Goal: Book appointment/travel/reservation

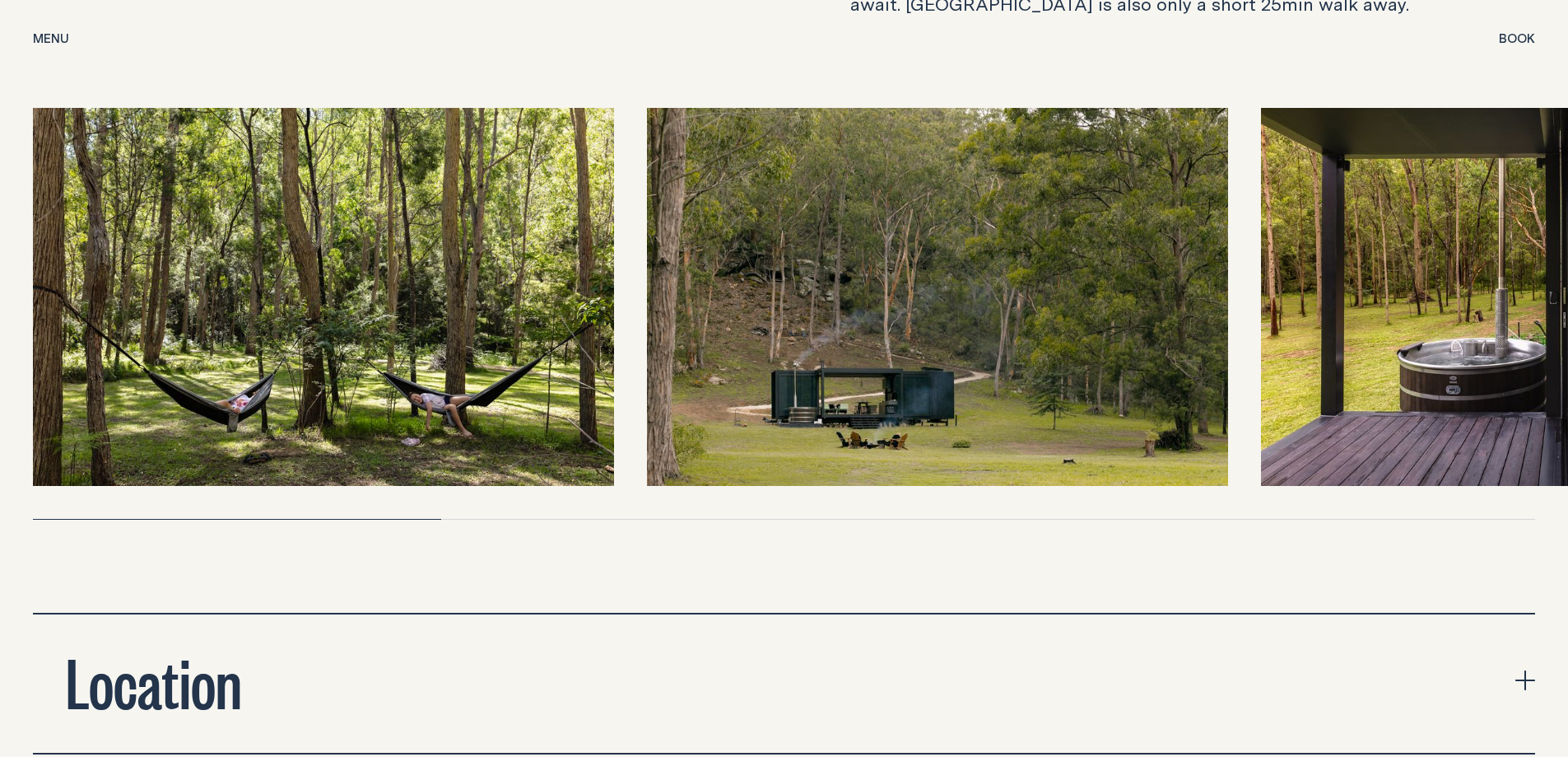
scroll to position [6092, 0]
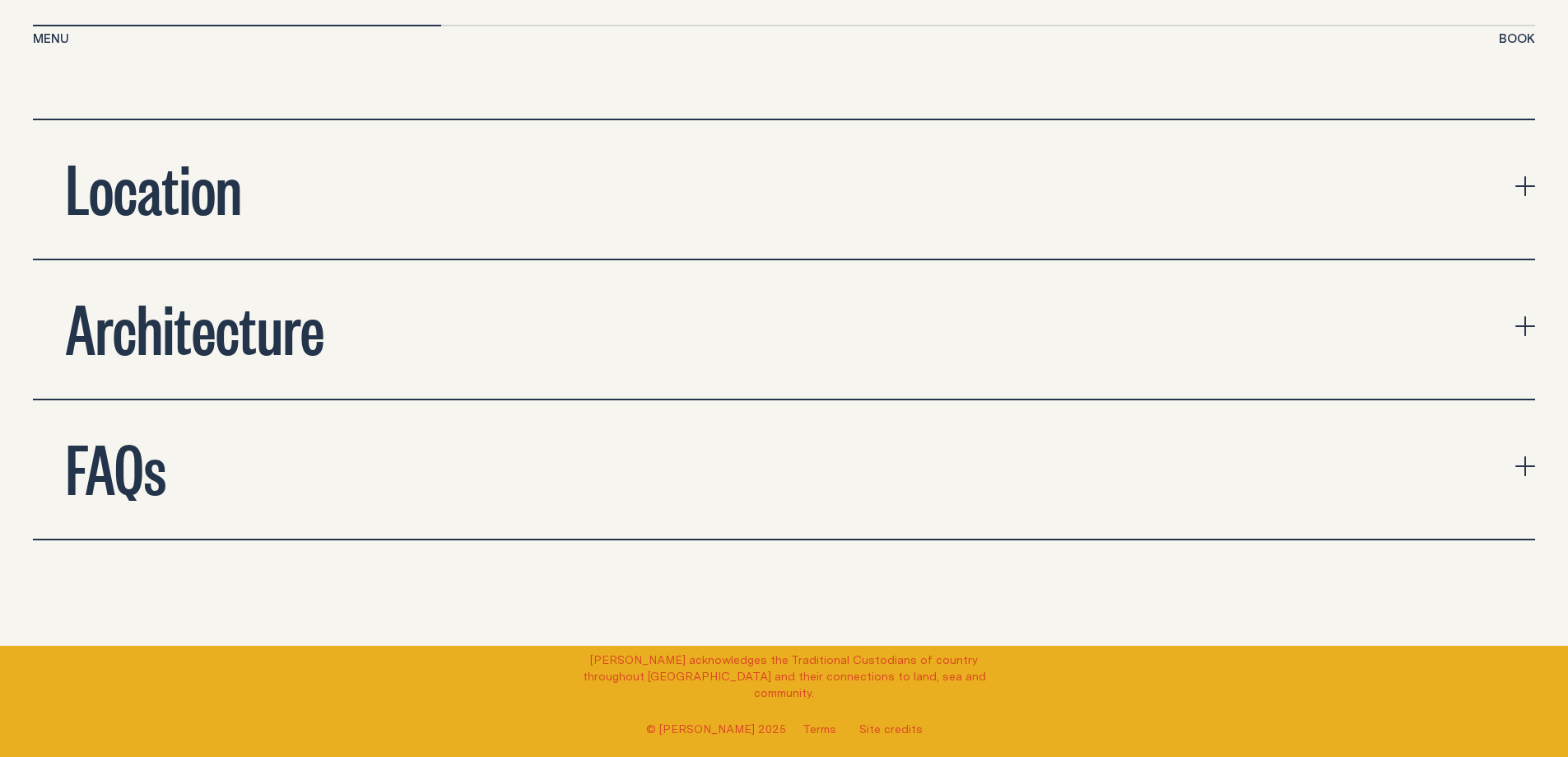
click at [1510, 167] on button "Location" at bounding box center [783, 189] width 1502 height 139
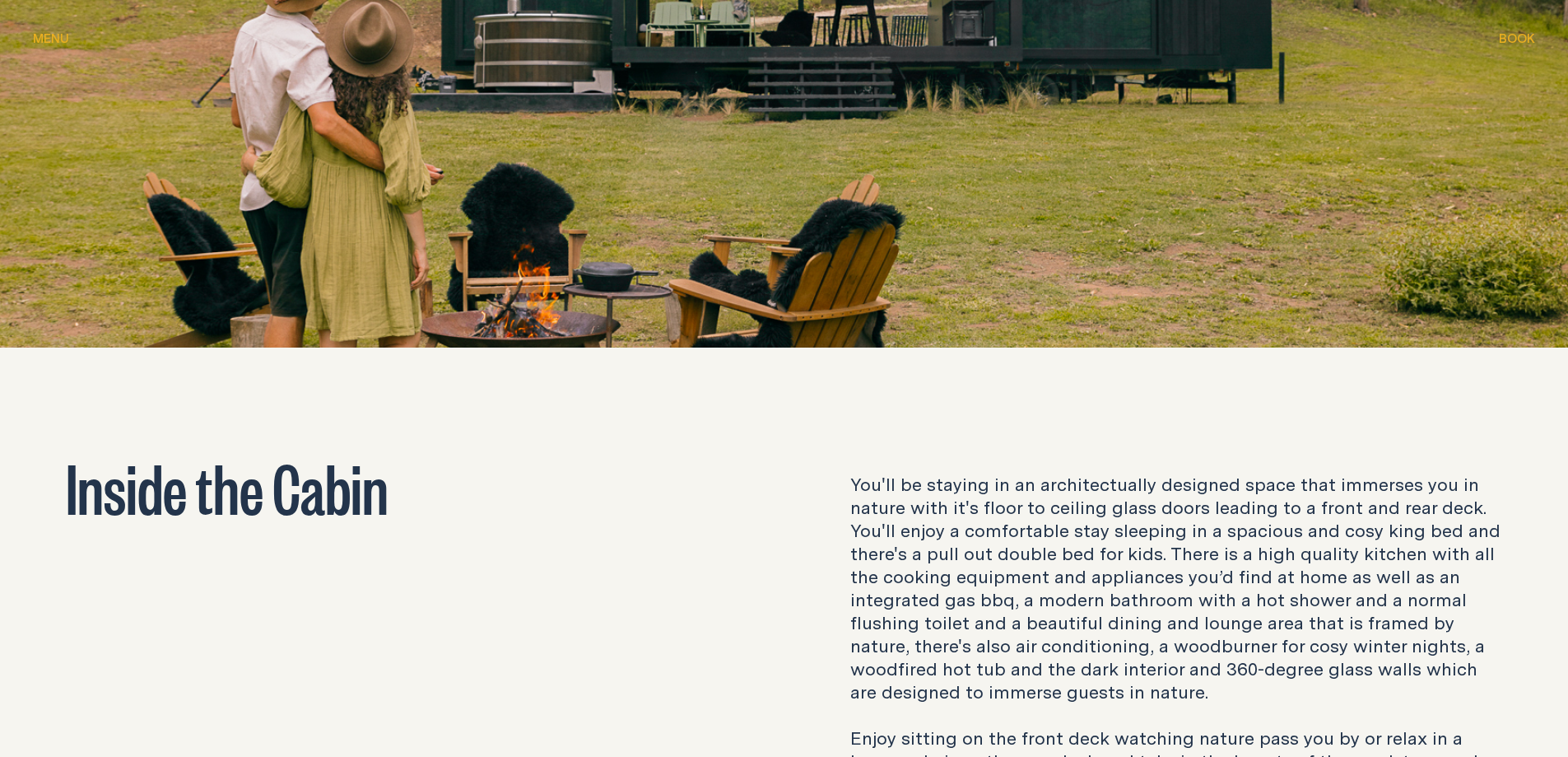
scroll to position [1976, 0]
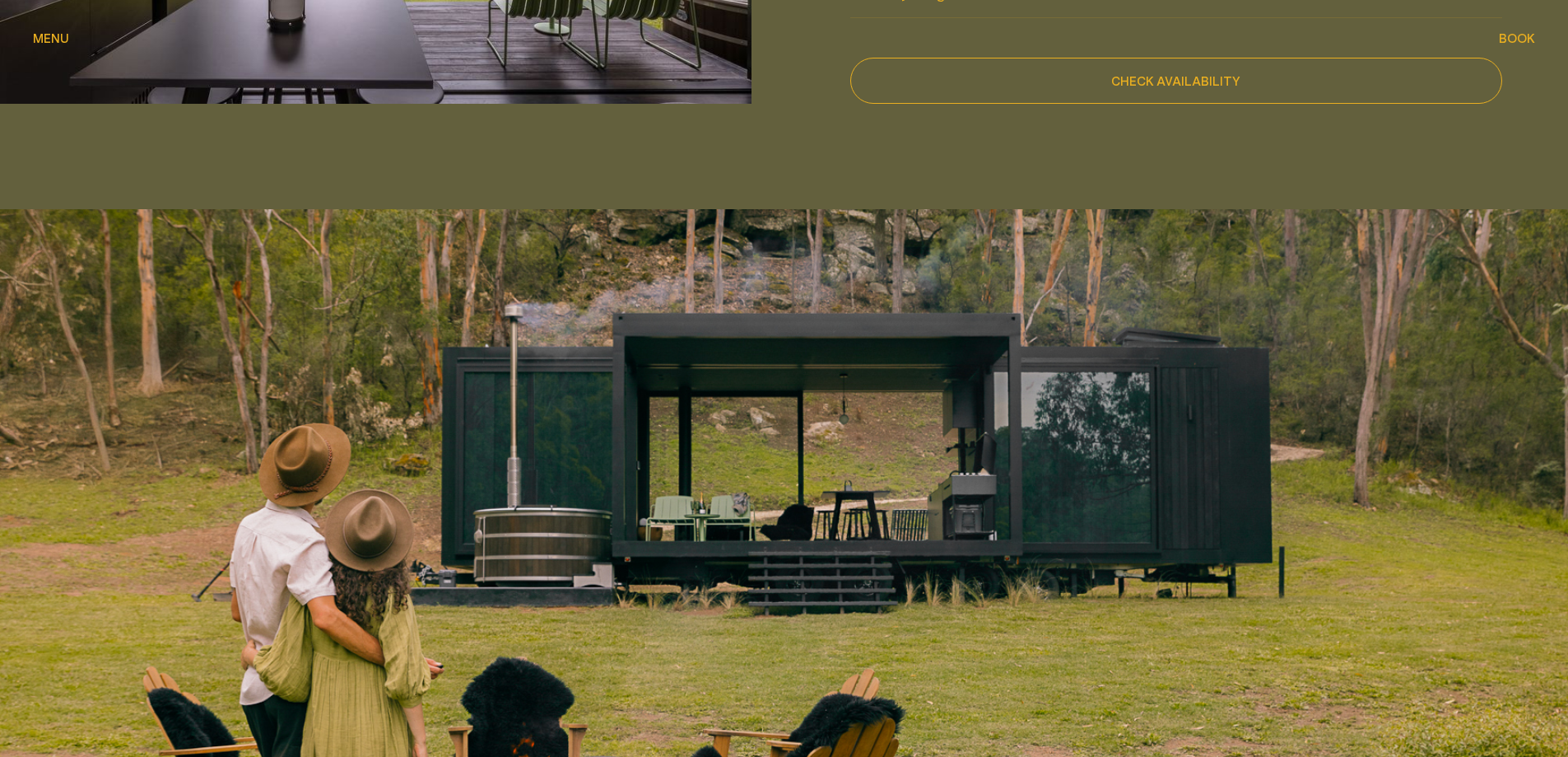
click at [1521, 36] on span "Book" at bounding box center [1516, 38] width 36 height 12
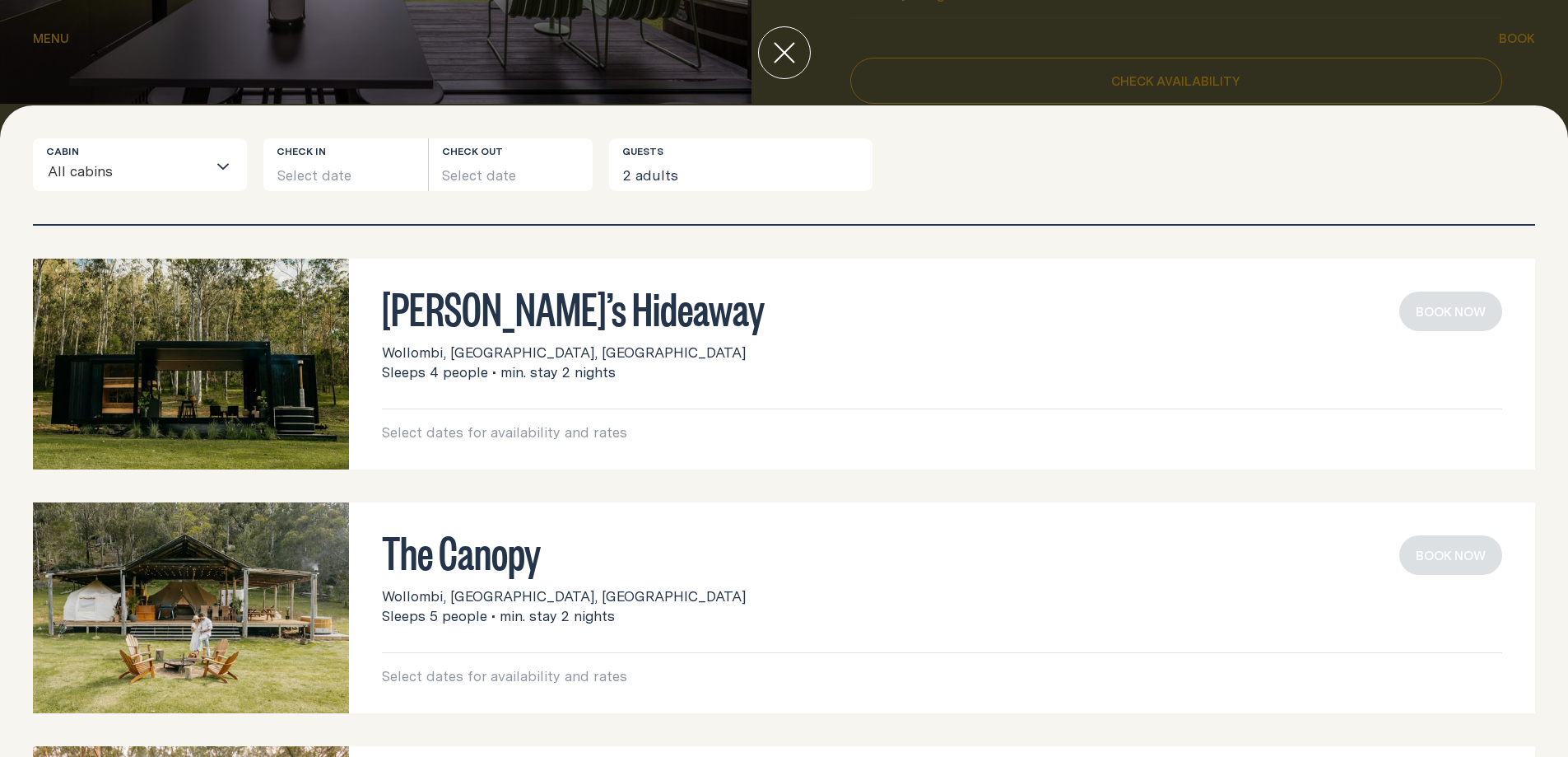
scroll to position [233, 0]
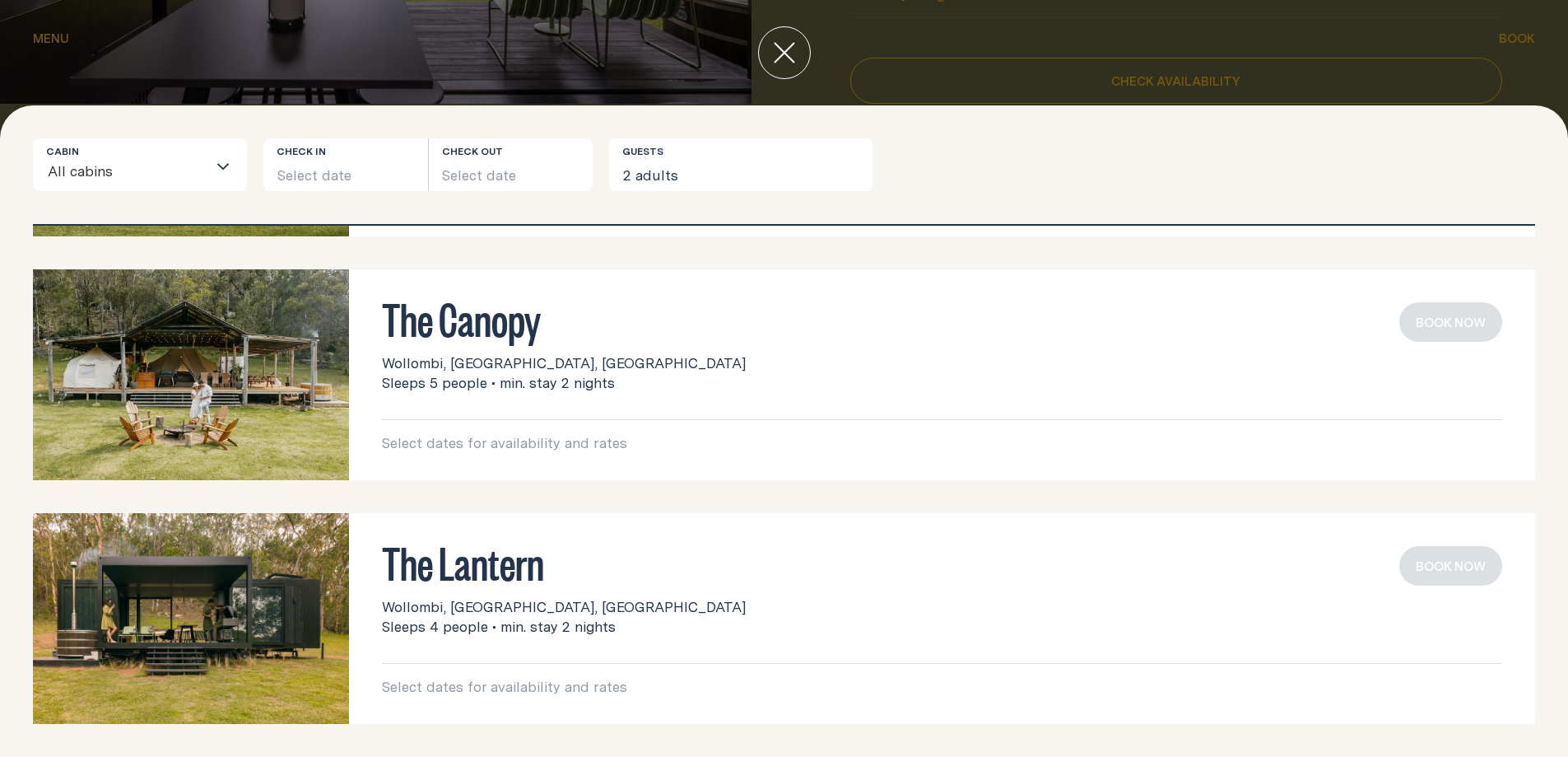
click at [441, 385] on span "Sleeps 5 people • min. stay 2 nights" at bounding box center [498, 382] width 233 height 19
click at [418, 332] on h3 "The Canopy" at bounding box center [941, 317] width 1119 height 31
click at [268, 391] on img at bounding box center [191, 375] width 316 height 211
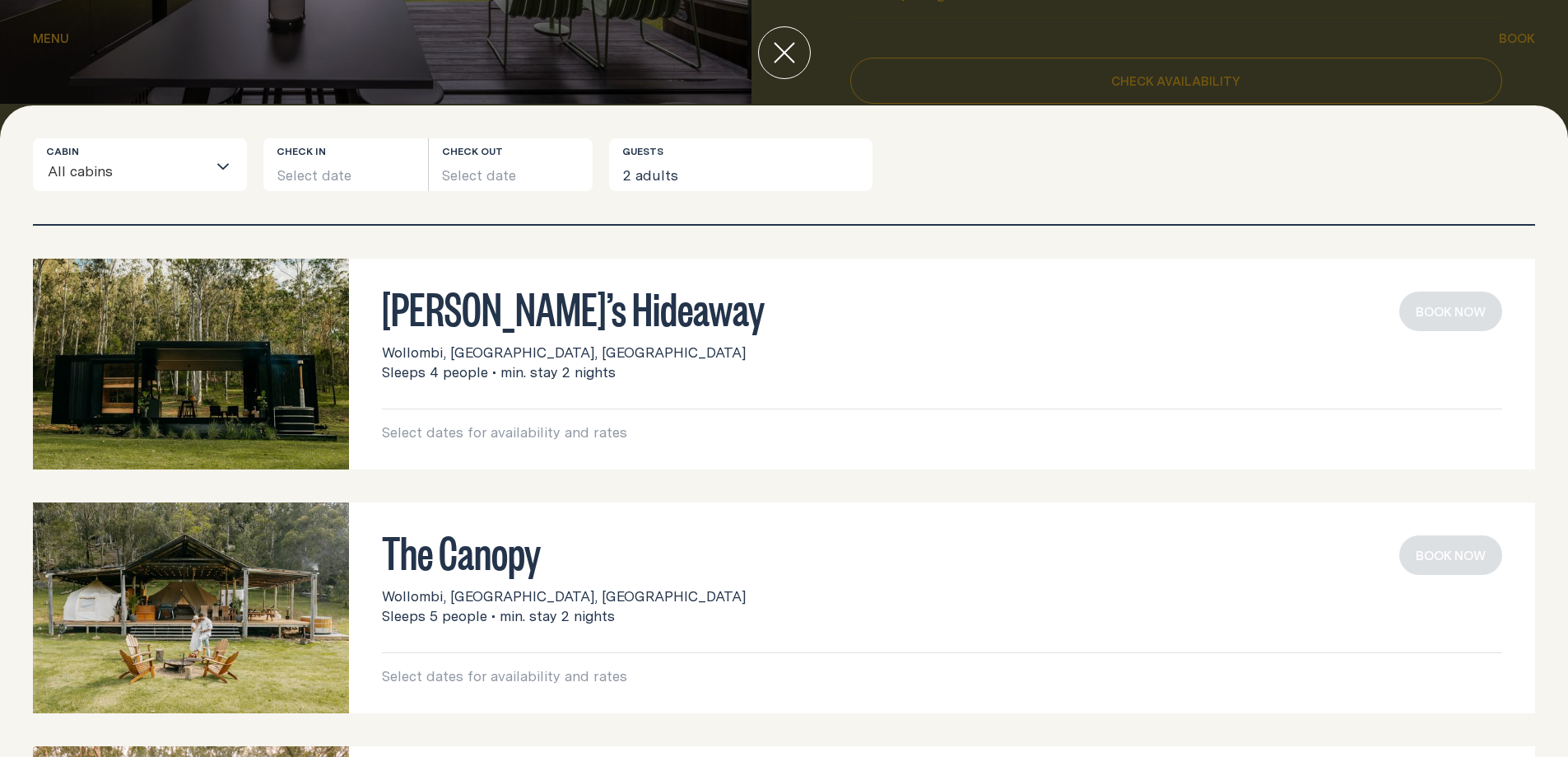
click at [222, 166] on icon "Search for option" at bounding box center [222, 166] width 11 height 5
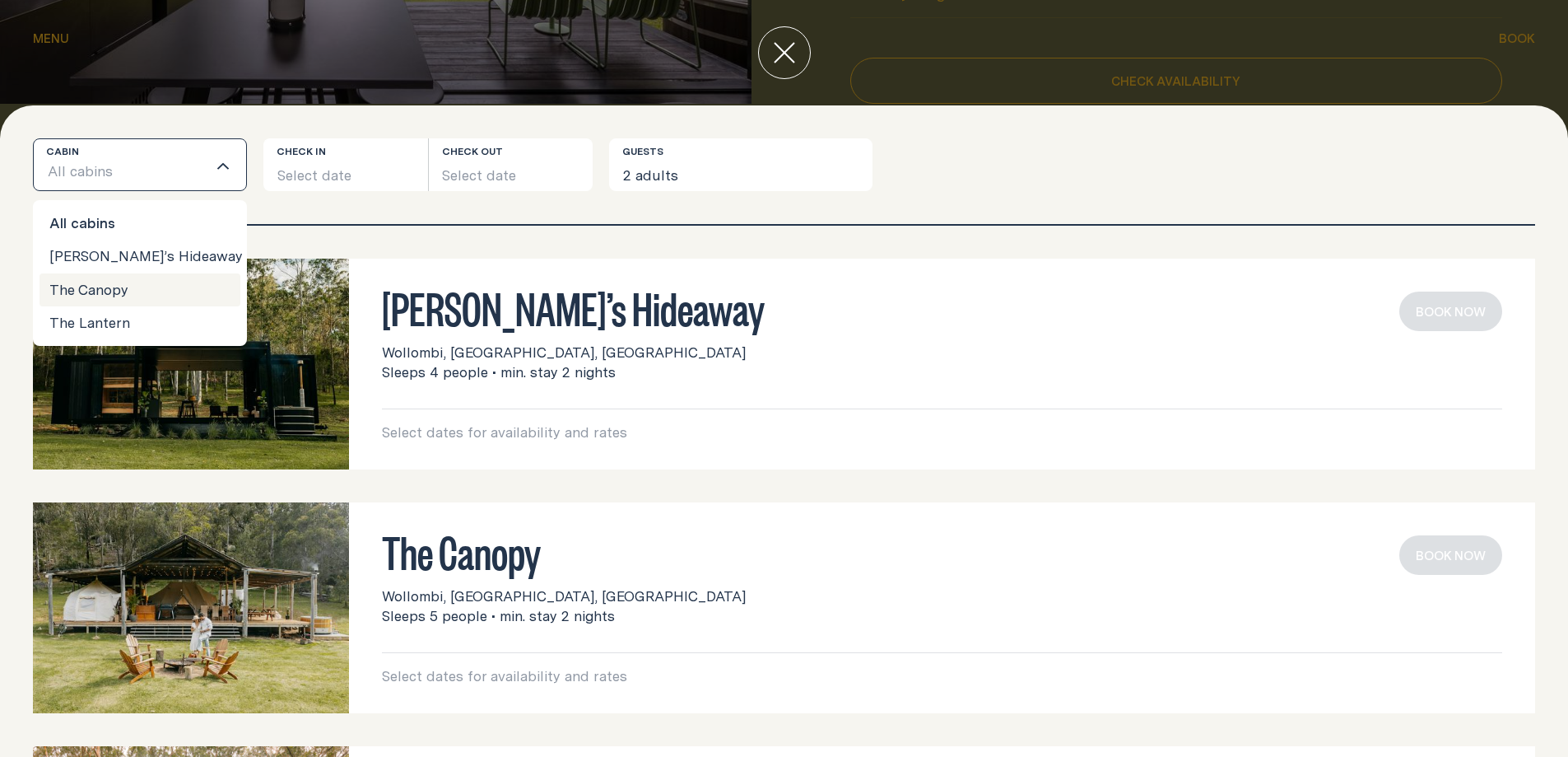
click at [109, 292] on li "The Canopy" at bounding box center [139, 289] width 200 height 33
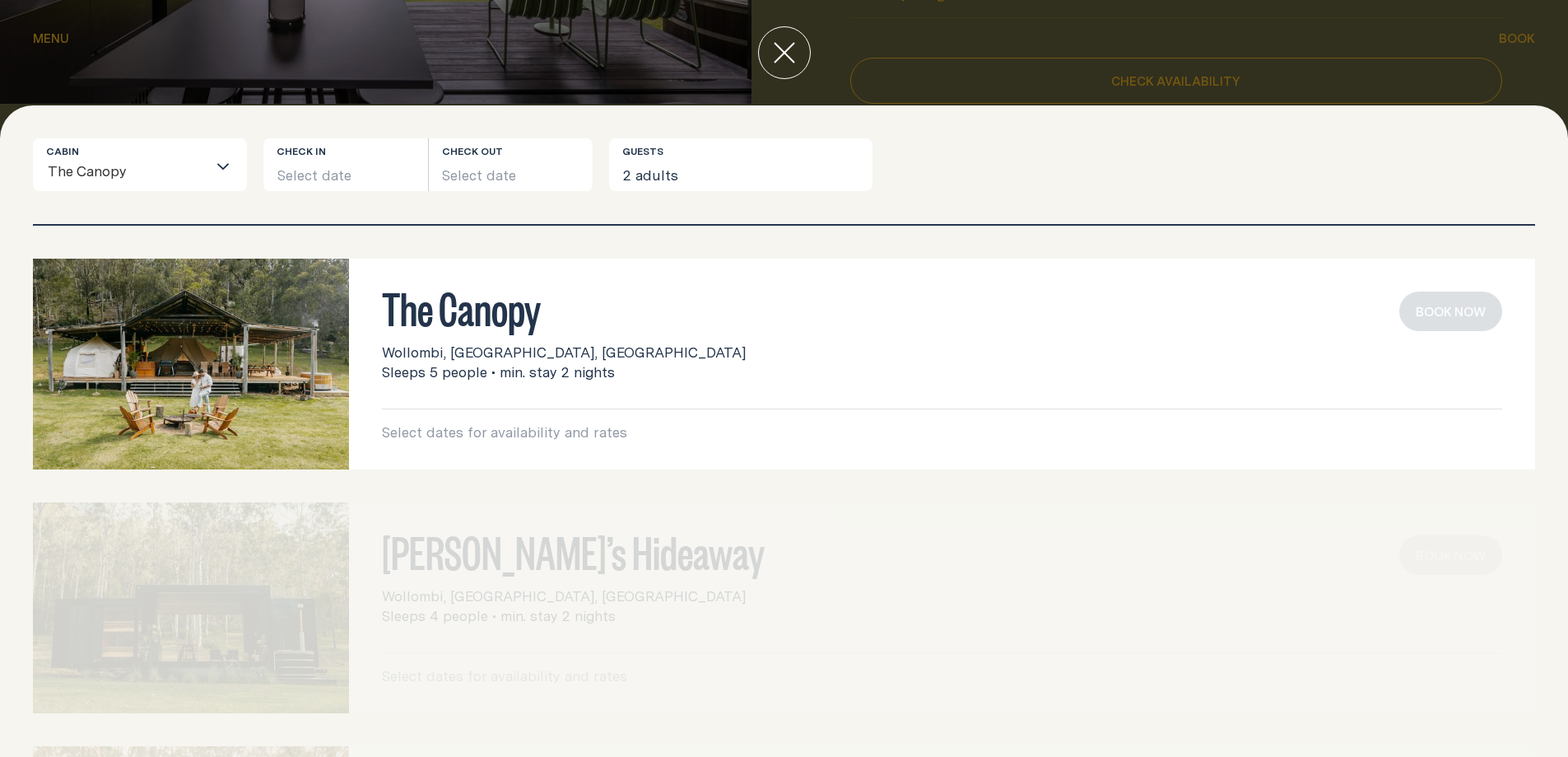
click at [456, 321] on h3 "The Canopy" at bounding box center [941, 307] width 1119 height 31
click at [785, 50] on icon "close" at bounding box center [784, 53] width 21 height 21
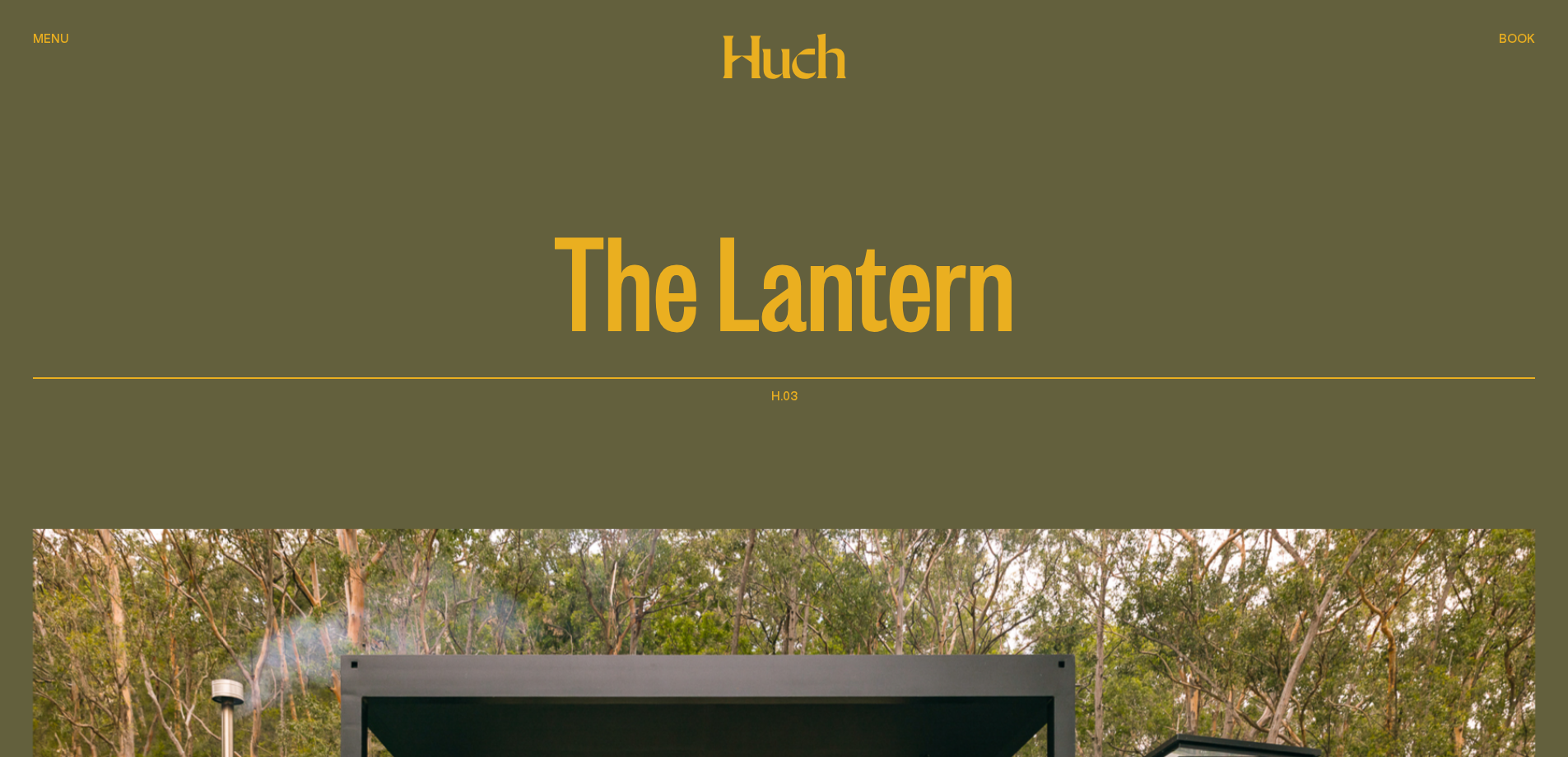
click at [61, 43] on span "Menu" at bounding box center [50, 38] width 36 height 12
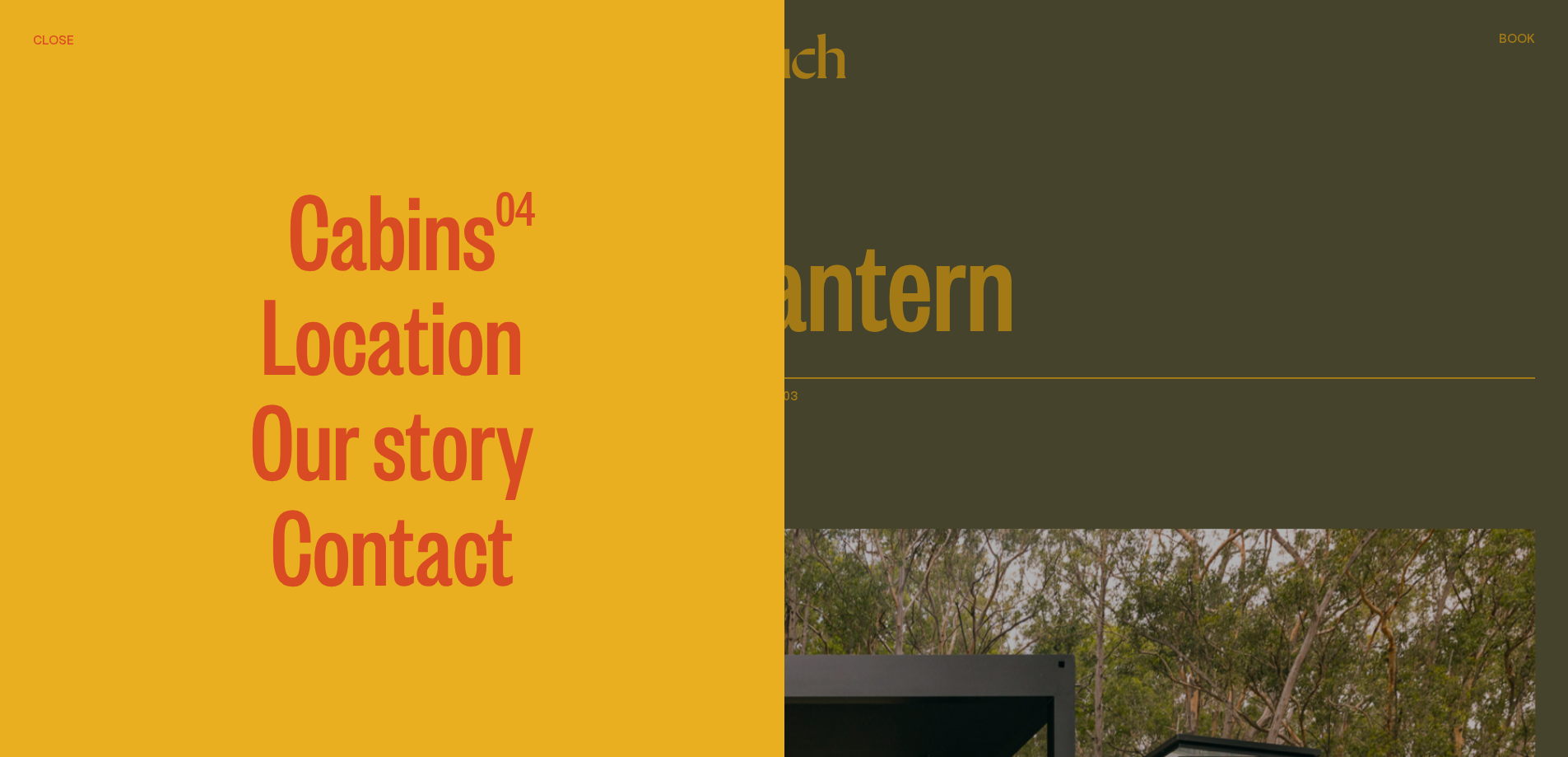
click at [443, 236] on span "Cabins" at bounding box center [391, 226] width 207 height 99
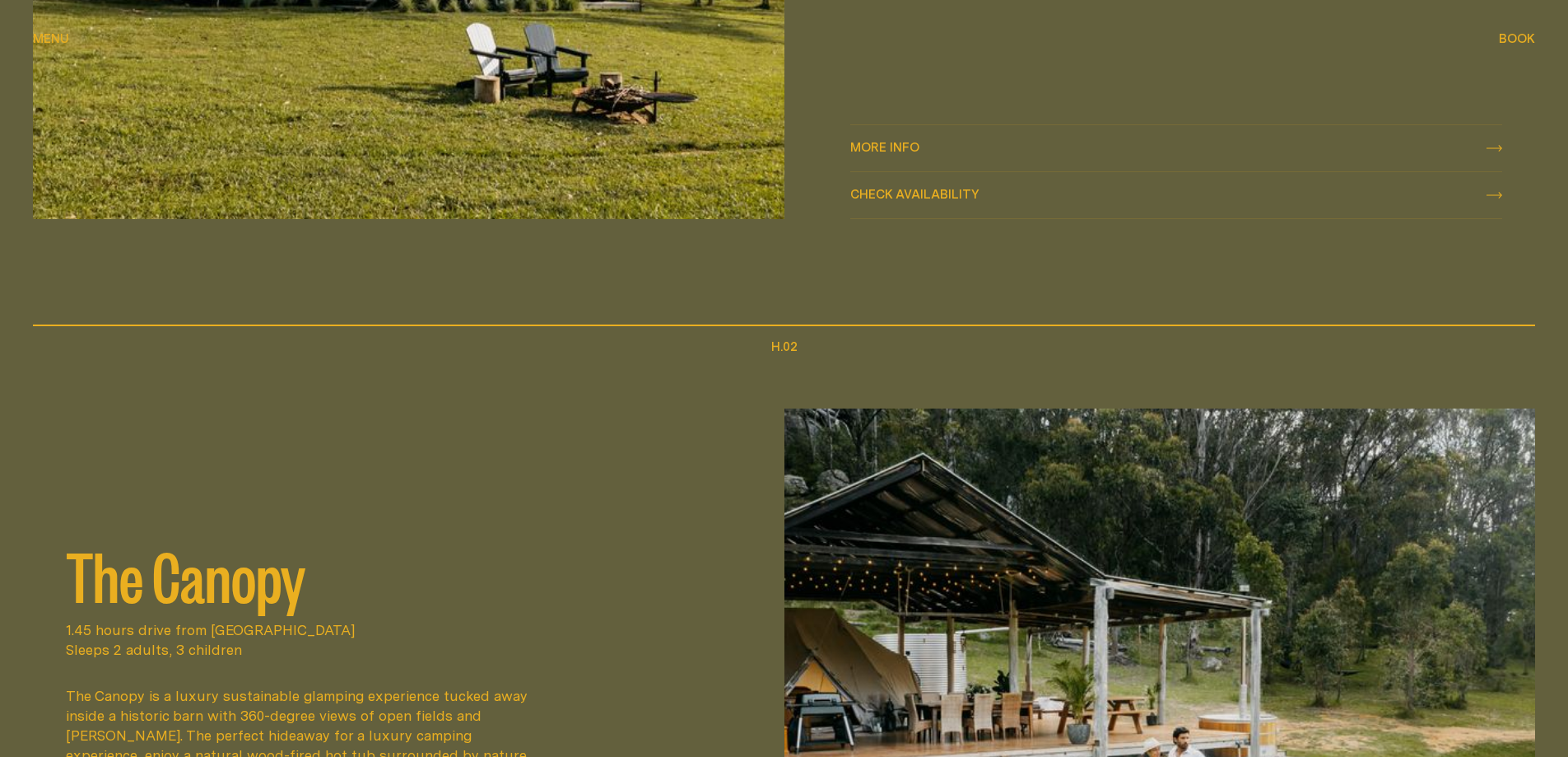
scroll to position [1646, 0]
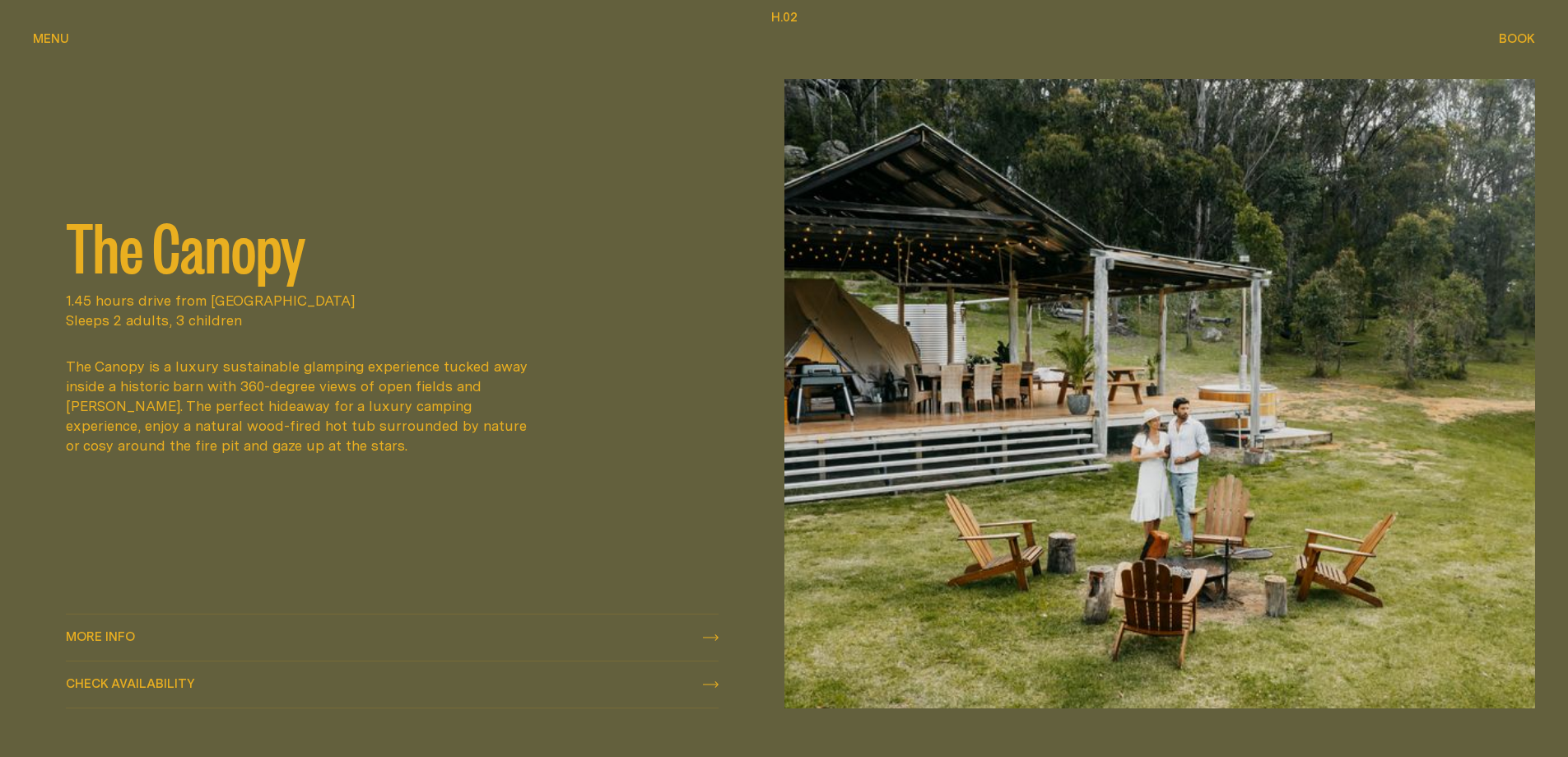
click at [168, 640] on div "More info More info" at bounding box center [392, 637] width 652 height 19
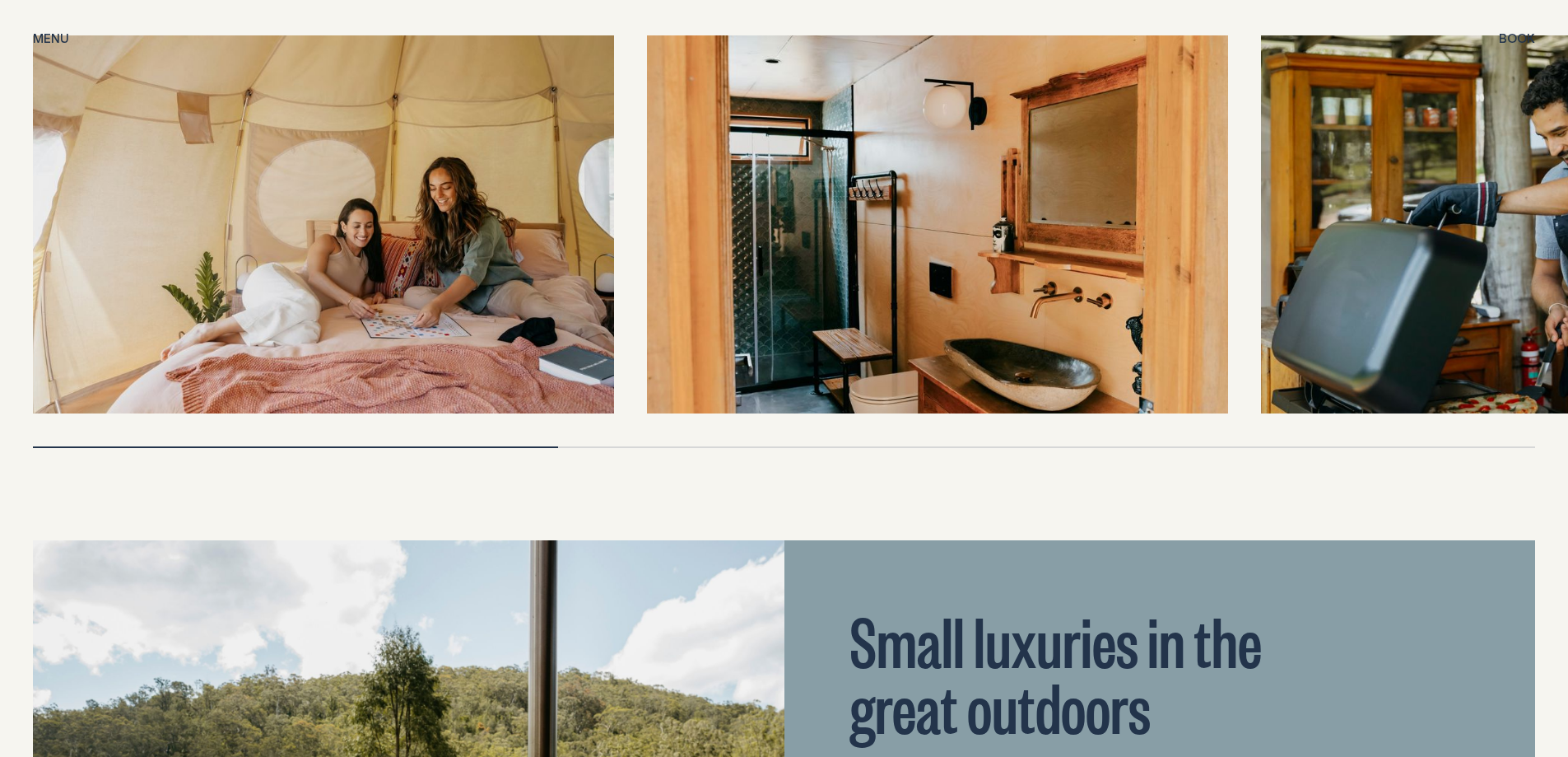
scroll to position [3129, 0]
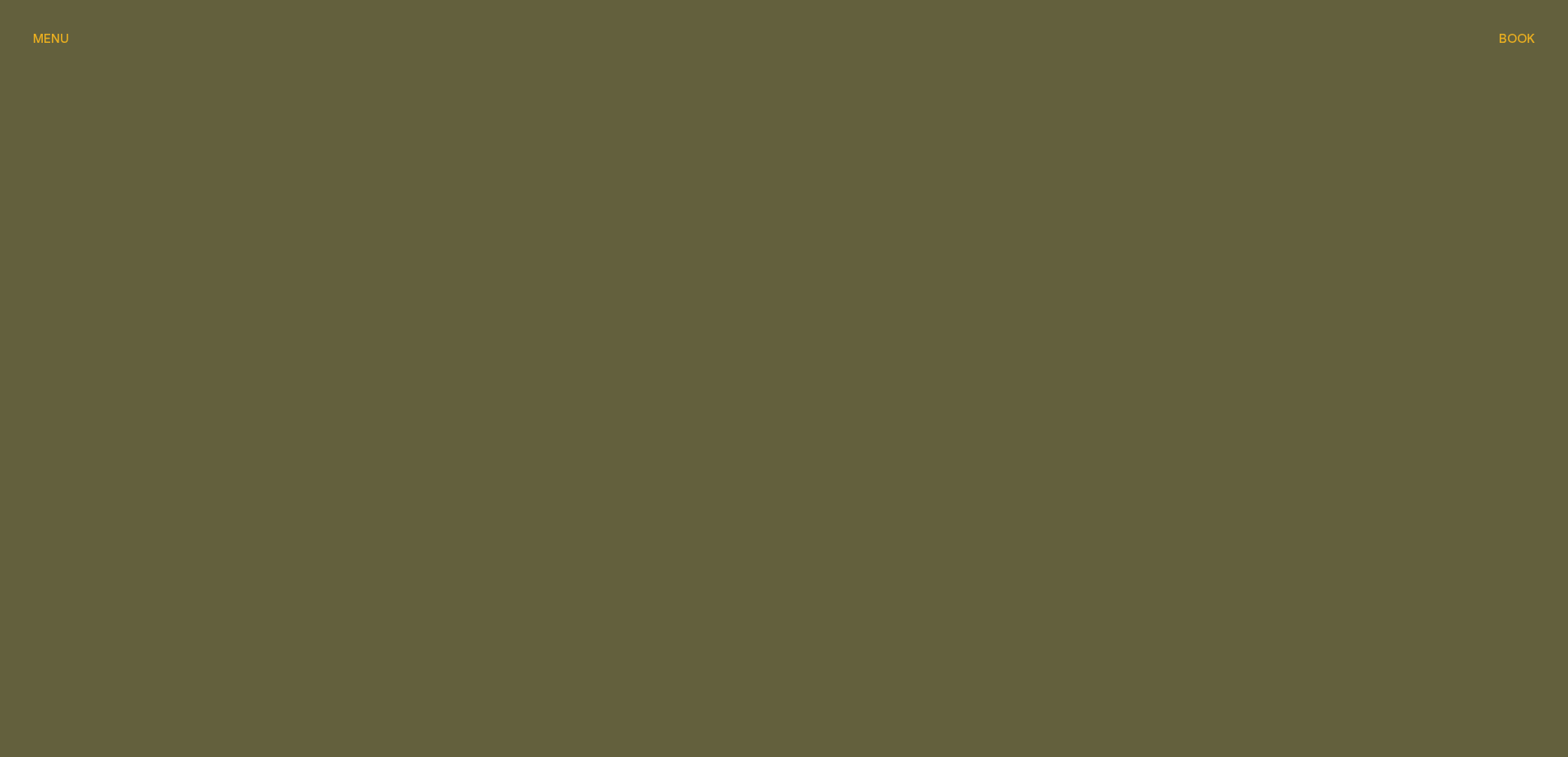
scroll to position [1646, 0]
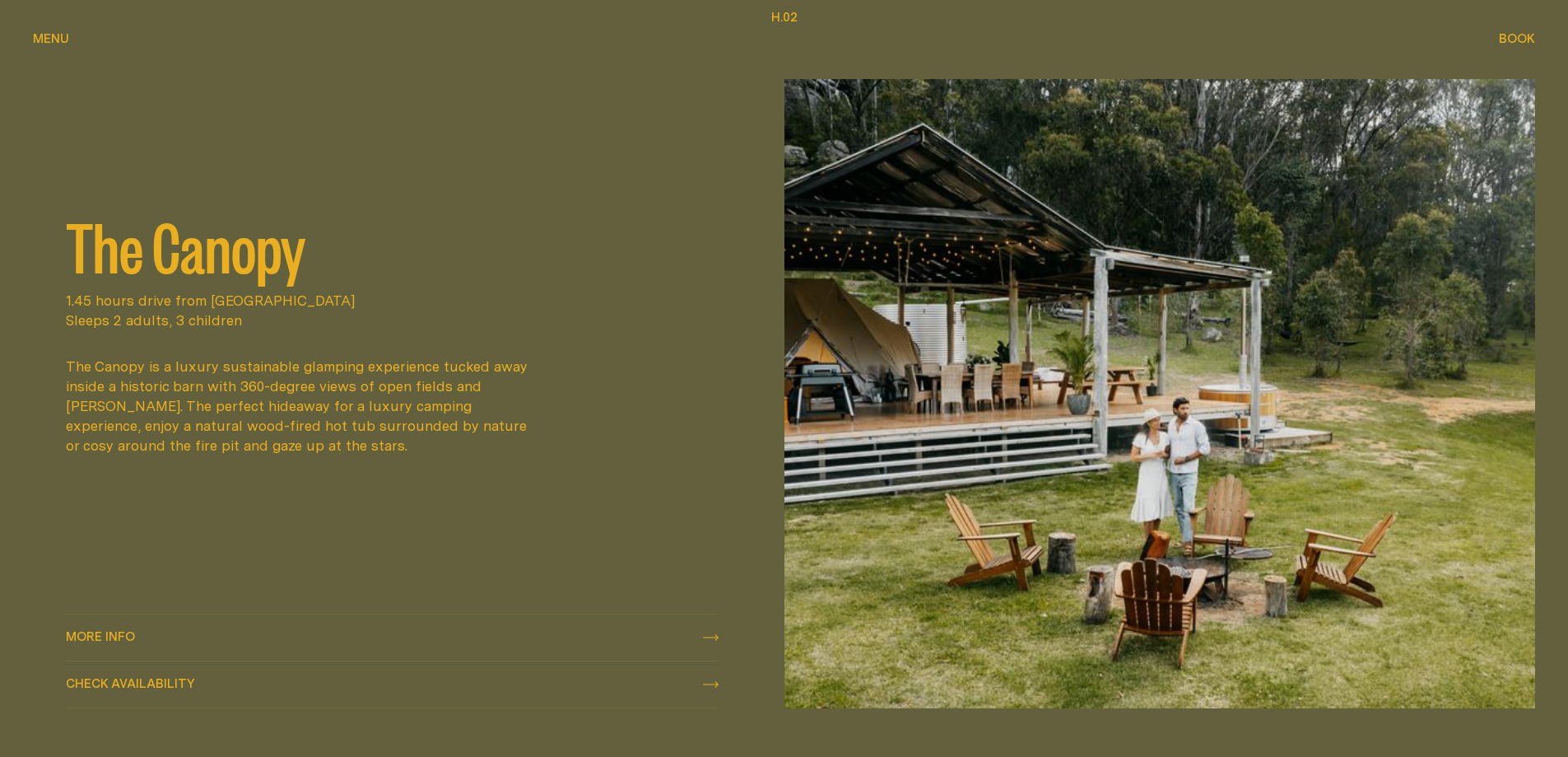
click at [42, 32] on div "Menu Menu" at bounding box center [50, 38] width 36 height 12
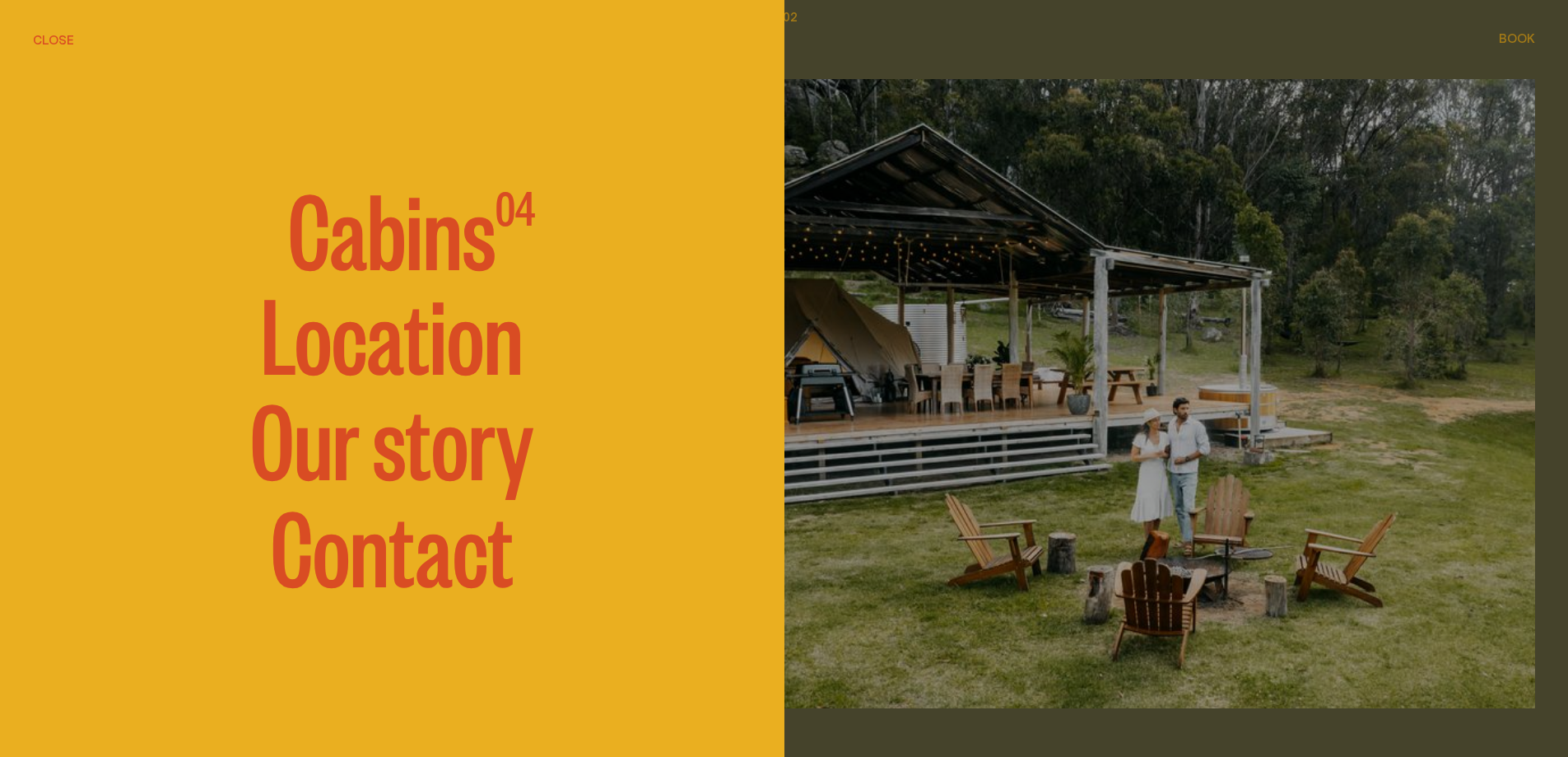
click at [435, 255] on span "Cabins" at bounding box center [391, 226] width 207 height 99
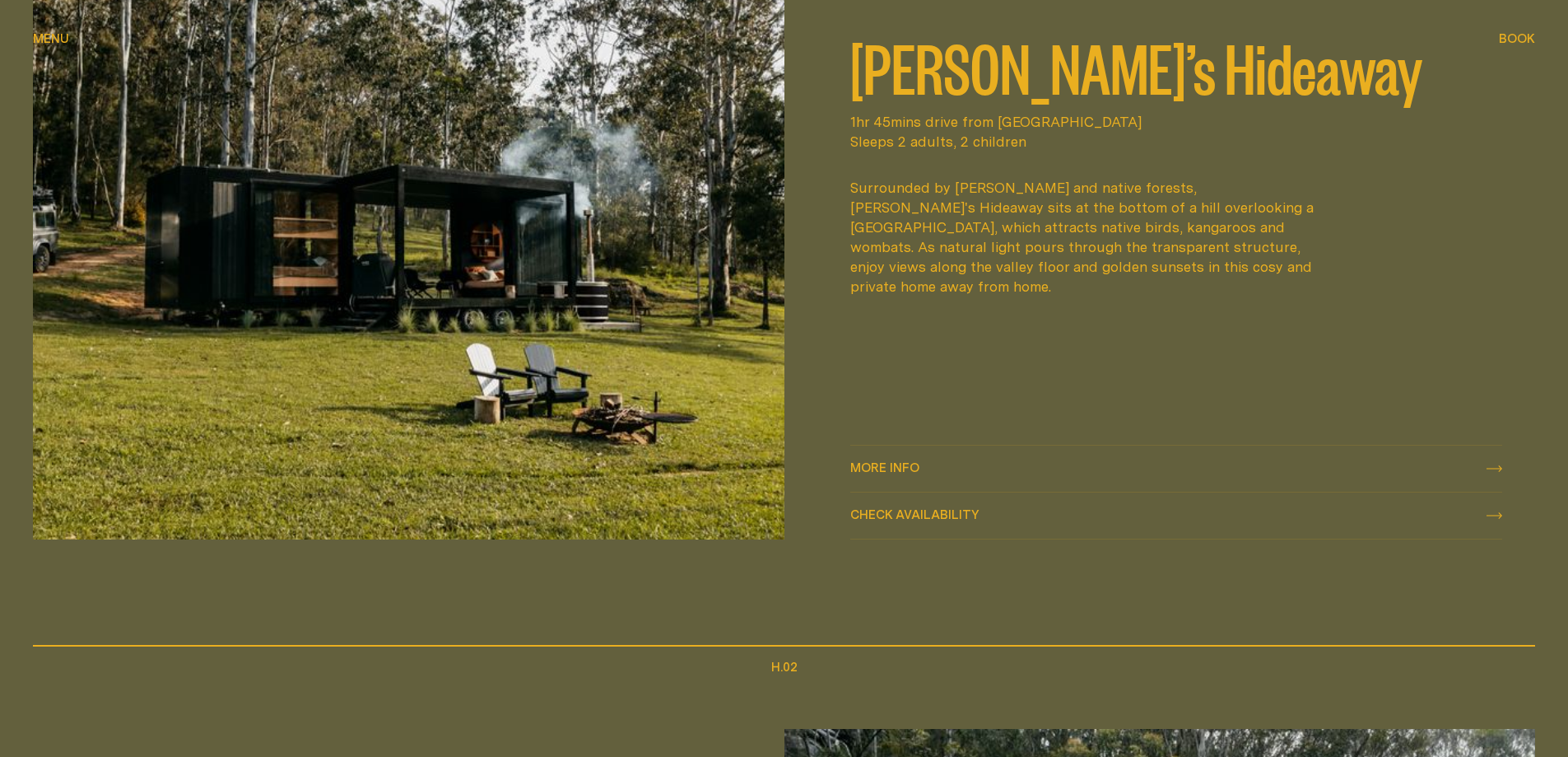
scroll to position [914, 0]
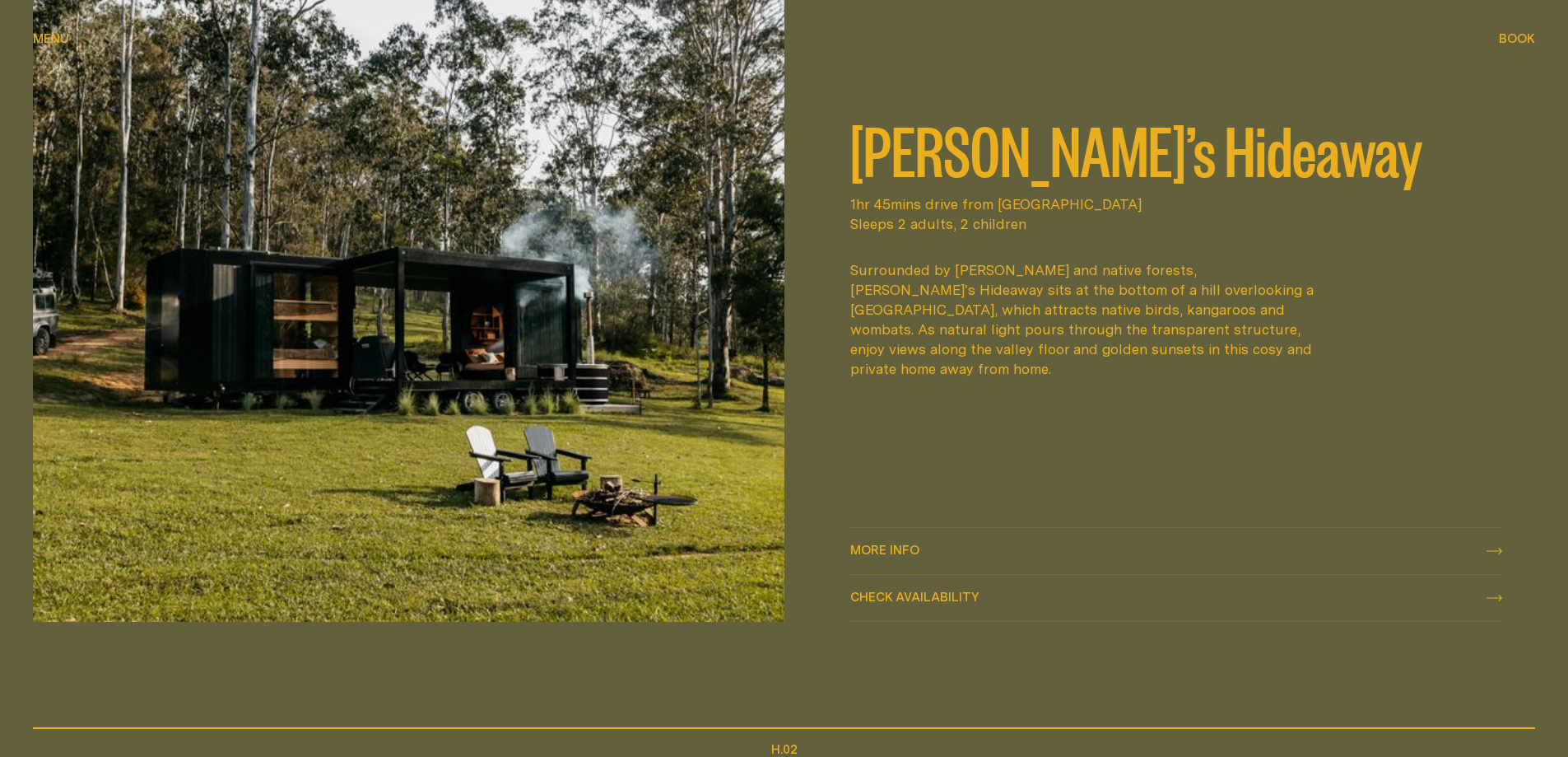
click at [893, 545] on span "More info" at bounding box center [885, 549] width 69 height 12
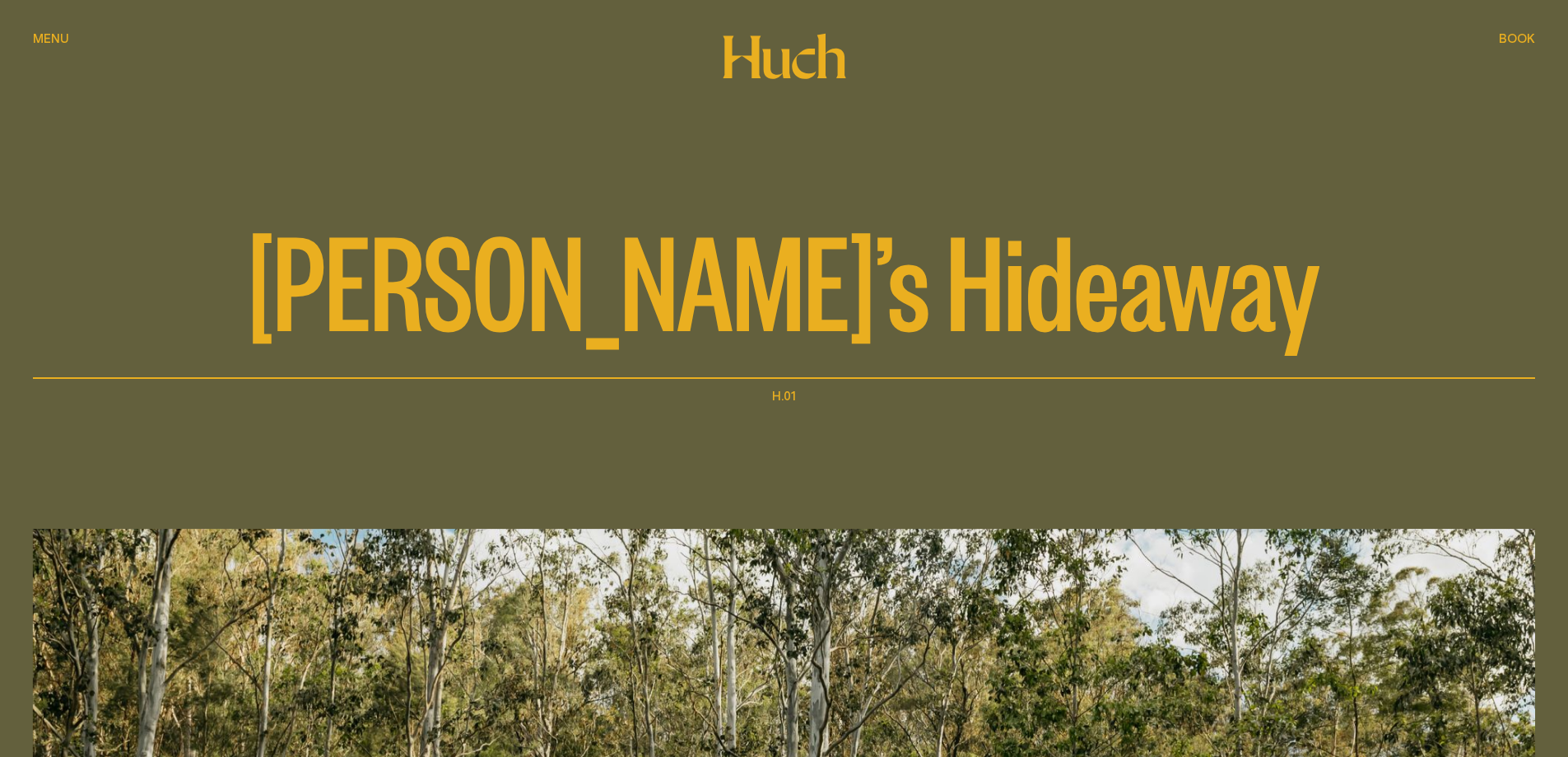
click at [59, 43] on span "Menu" at bounding box center [50, 38] width 36 height 12
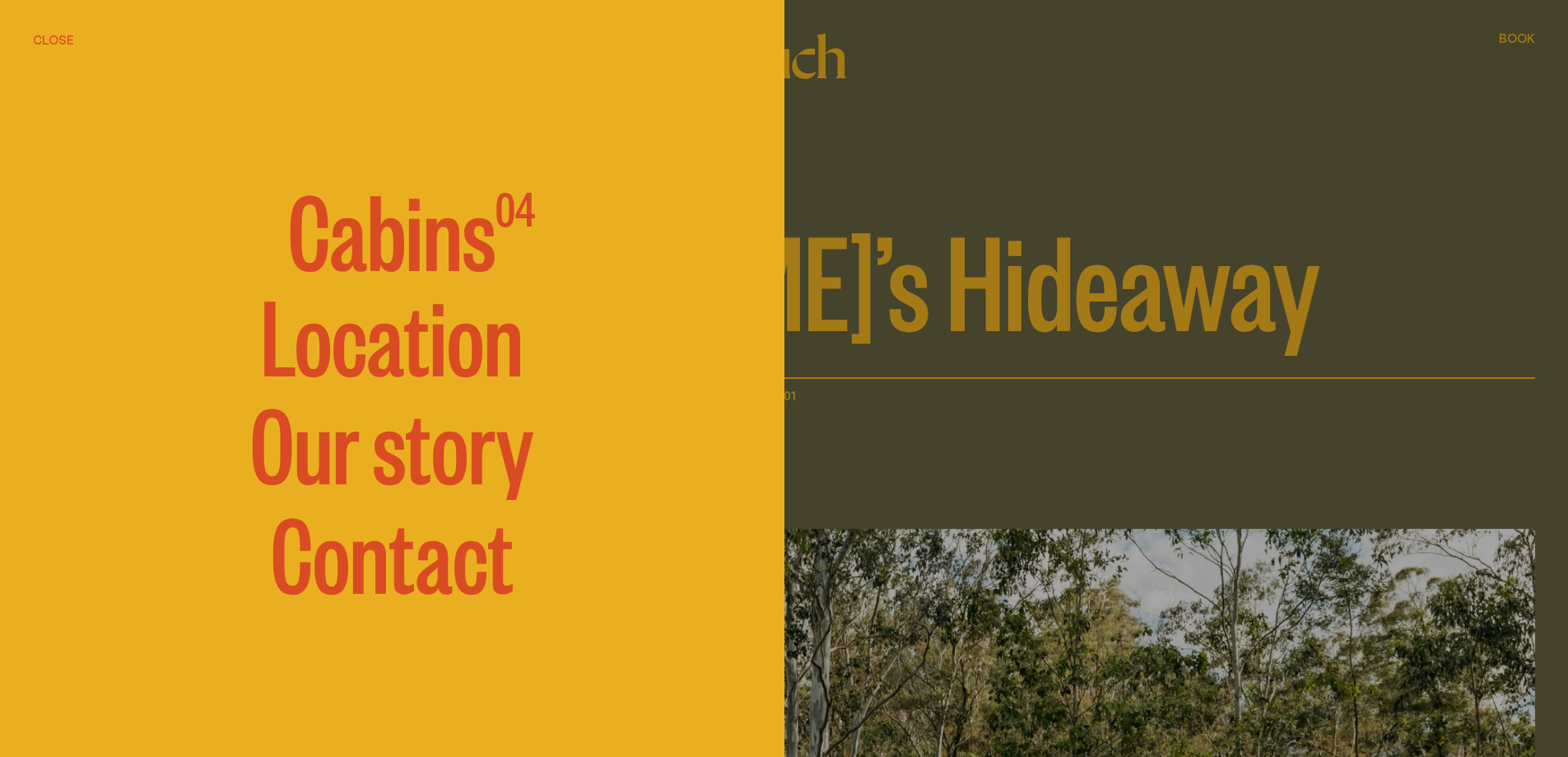
click at [1057, 265] on div at bounding box center [784, 378] width 1568 height 757
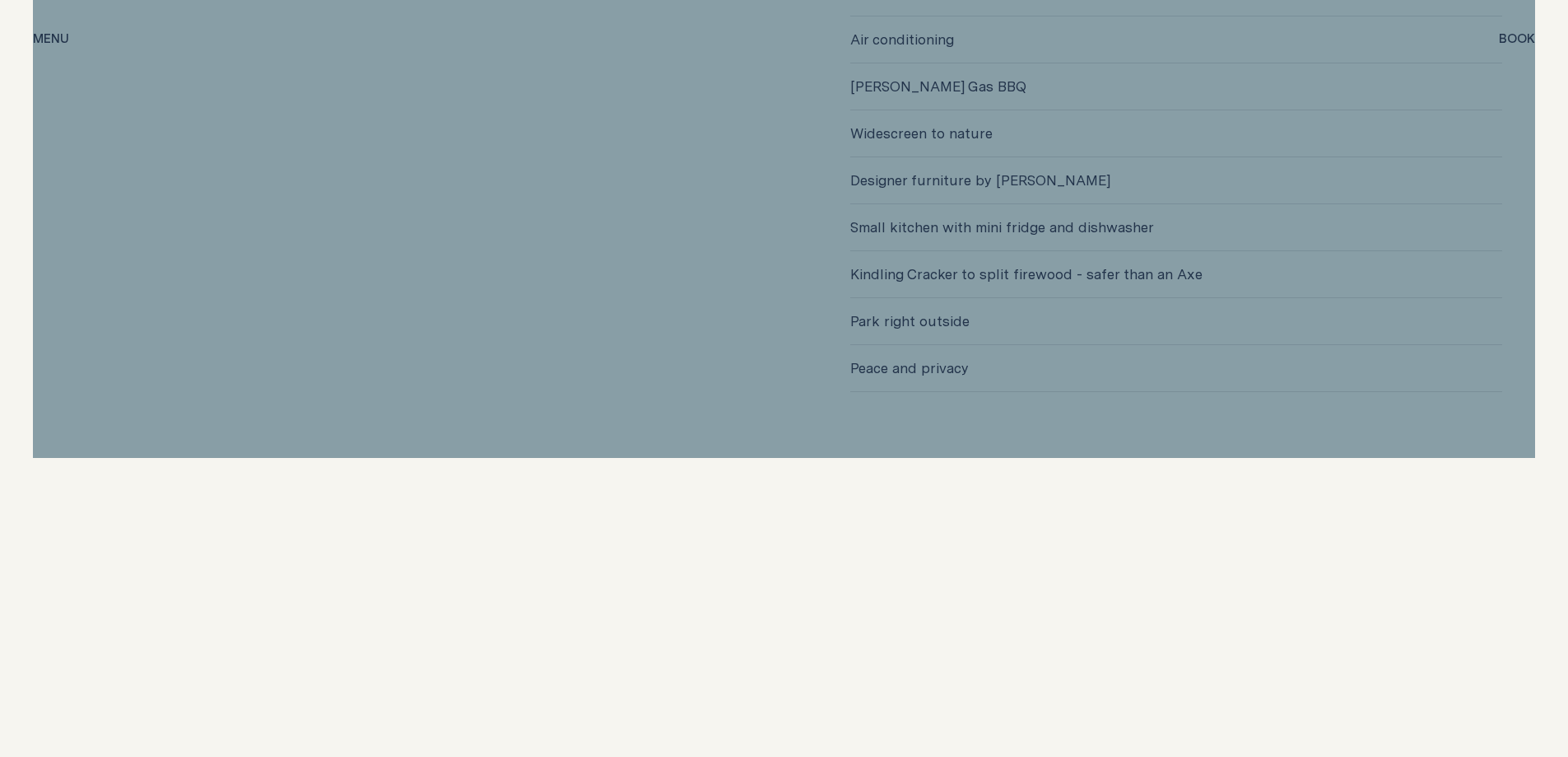
scroll to position [4857, 0]
